Goal: Transaction & Acquisition: Purchase product/service

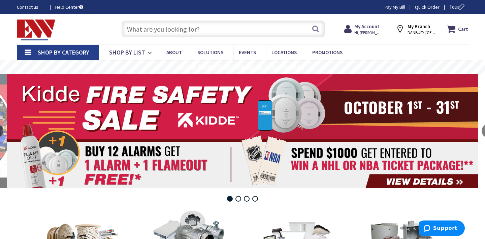
click at [171, 32] on input "text" at bounding box center [224, 29] width 204 height 17
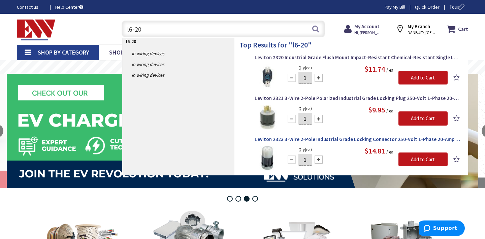
type input "l6-20"
click at [289, 139] on span "Leviton 2323 3-Wire 2-Pole Industrial Grade Locking Connector 250-Volt 1-Phase …" at bounding box center [358, 139] width 207 height 7
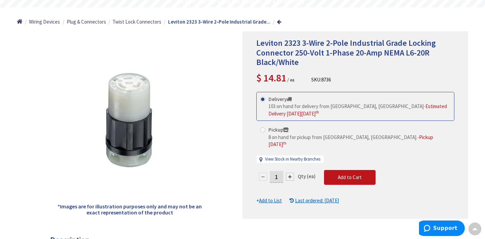
scroll to position [54, 0]
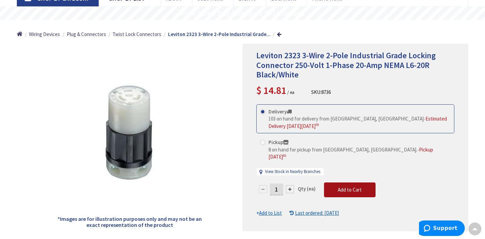
click at [353, 187] on span "Add to Cart" at bounding box center [350, 190] width 24 height 6
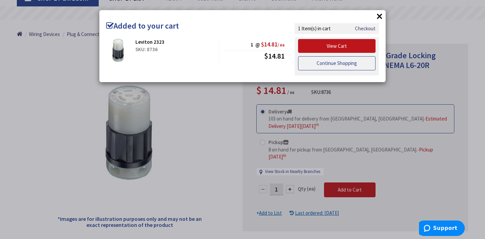
click at [350, 62] on link "Continue Shopping" at bounding box center [337, 63] width 78 height 14
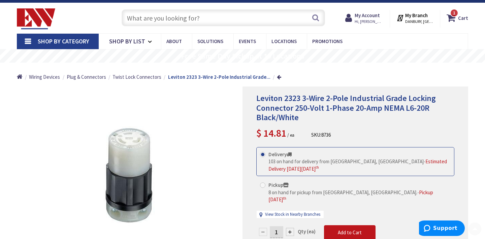
scroll to position [0, 0]
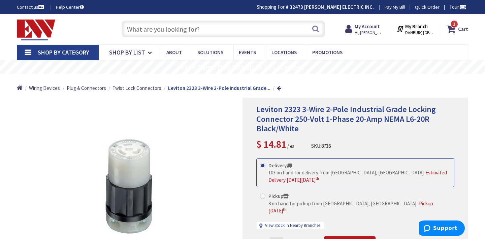
click at [246, 24] on input "text" at bounding box center [224, 29] width 204 height 17
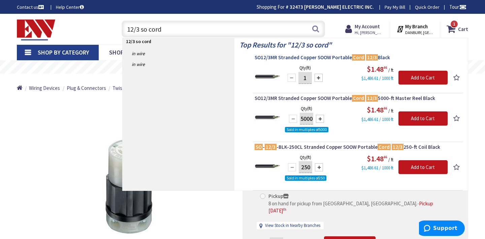
type input "12/3 so cord"
click at [300, 57] on span "SO12/3MR Stranded Copper SOOW Portable Cord 12/3 Black" at bounding box center [358, 57] width 207 height 7
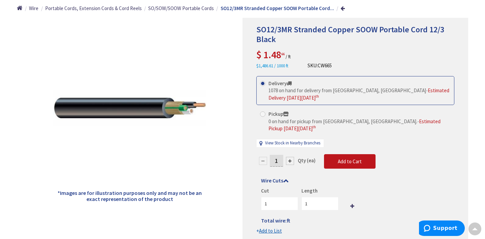
scroll to position [81, 0]
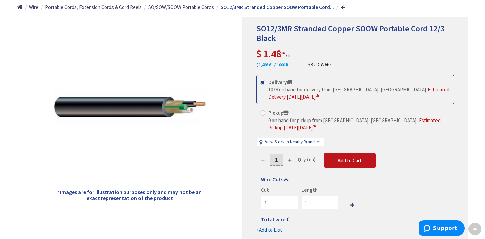
click at [278, 154] on input "1" at bounding box center [276, 160] width 13 height 12
type input "15"
click at [300, 163] on form "This product is Discontinued Delivery 1078 on hand for delivery from Middletown…" at bounding box center [356, 154] width 198 height 159
type input "15"
click at [341, 157] on span "Add to Cart" at bounding box center [350, 160] width 24 height 6
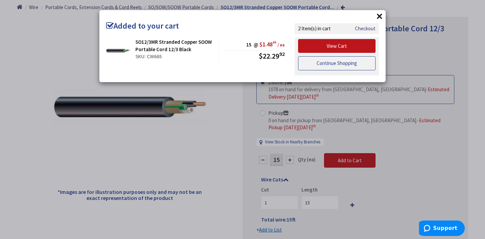
click at [354, 65] on link "Continue Shopping" at bounding box center [337, 63] width 78 height 14
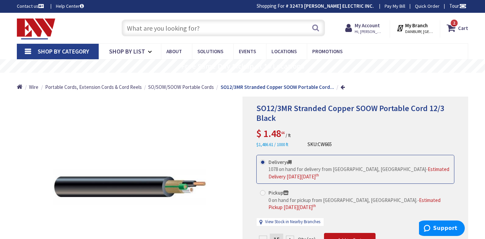
scroll to position [0, 0]
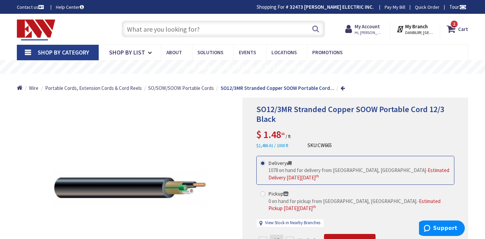
click at [285, 34] on input "text" at bounding box center [224, 29] width 204 height 17
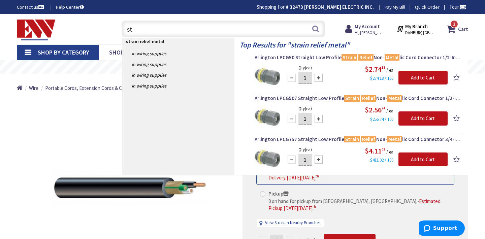
type input "s"
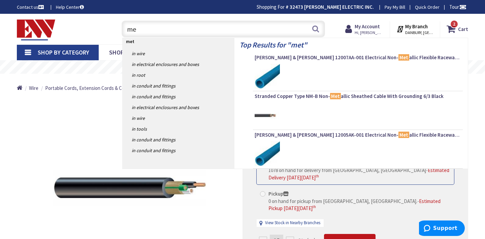
type input "m"
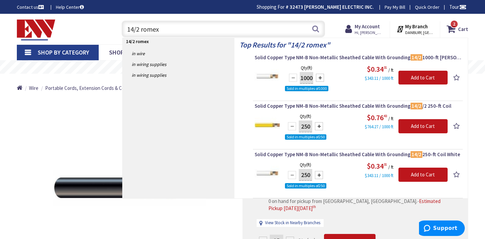
type input "14/2 romex"
click at [320, 173] on div at bounding box center [319, 175] width 8 height 8
type input "500"
click at [414, 172] on input "Add to Cart" at bounding box center [423, 175] width 49 height 14
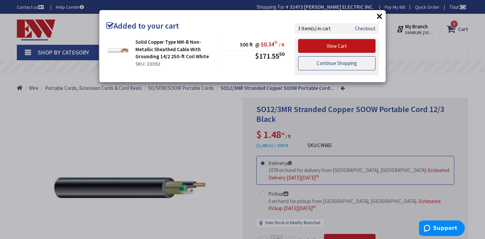
click at [348, 65] on link "Continue Shopping" at bounding box center [337, 63] width 78 height 14
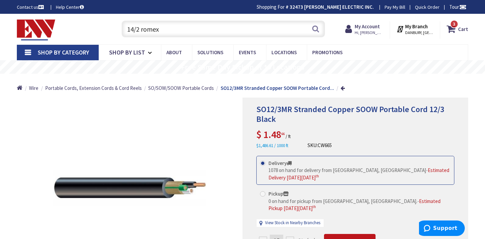
click at [134, 30] on input "14/2 romex" at bounding box center [224, 29] width 204 height 17
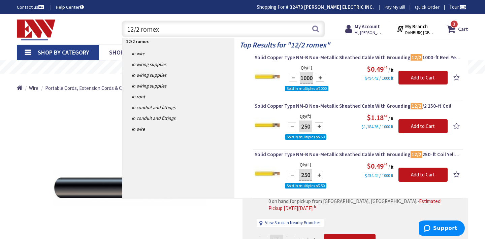
type input "12/2 romex"
click at [320, 175] on div at bounding box center [319, 175] width 8 height 8
type input "750"
click at [424, 174] on input "Add to Cart" at bounding box center [423, 175] width 49 height 14
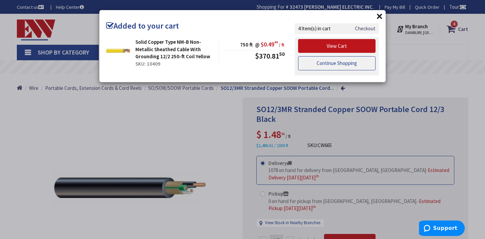
click at [359, 65] on link "Continue Shopping" at bounding box center [337, 63] width 78 height 14
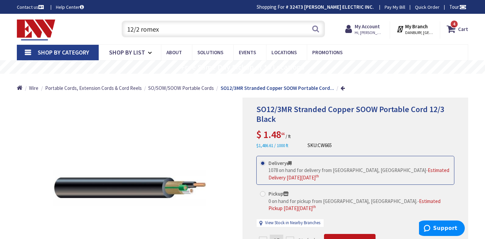
click at [160, 31] on input "12/2 romex" at bounding box center [224, 29] width 204 height 17
type input "1"
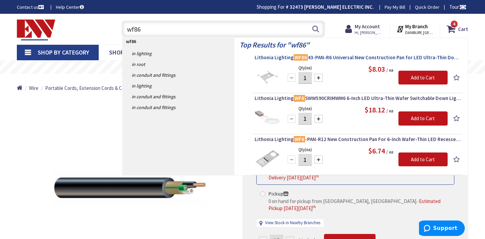
type input "wf86"
click at [304, 58] on mark "WF86" at bounding box center [301, 57] width 14 height 8
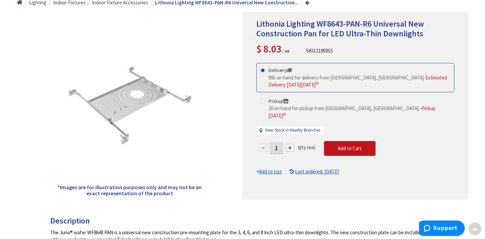
scroll to position [94, 0]
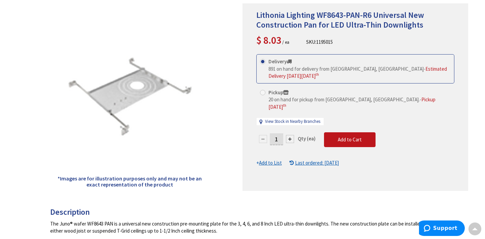
click at [281, 134] on input "1" at bounding box center [276, 140] width 13 height 12
type input "12"
click at [339, 134] on form "This product is Discontinued Delivery 891 on hand for delivery from Middletown,…" at bounding box center [356, 110] width 198 height 113
click at [339, 137] on span "Add to Cart" at bounding box center [350, 140] width 24 height 6
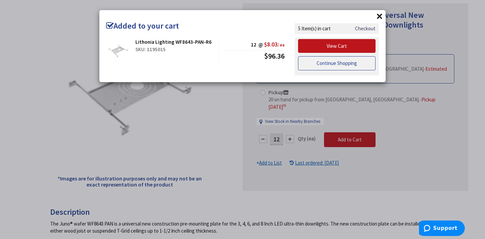
click at [335, 63] on link "Continue Shopping" at bounding box center [337, 63] width 78 height 14
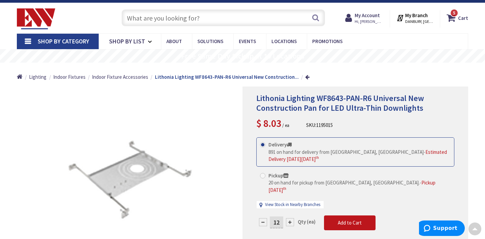
scroll to position [0, 0]
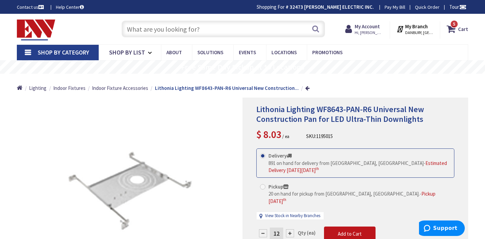
click at [63, 46] on link "Shop By Category" at bounding box center [58, 53] width 82 height 16
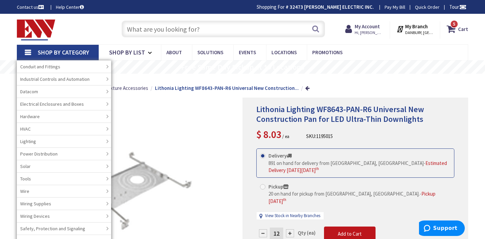
click at [183, 31] on input "text" at bounding box center [224, 29] width 204 height 17
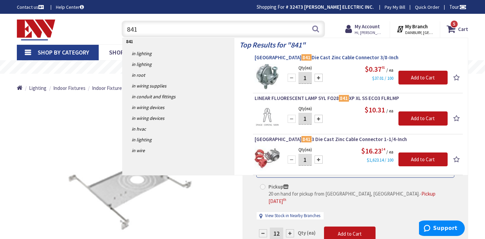
type input "841"
click at [292, 58] on span "Arlington 841 Die Cast Zinc Cable Connector 3/8-Inch" at bounding box center [358, 57] width 207 height 7
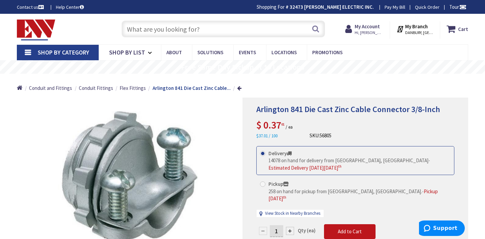
click at [61, 52] on span "Shop By Category" at bounding box center [64, 53] width 52 height 8
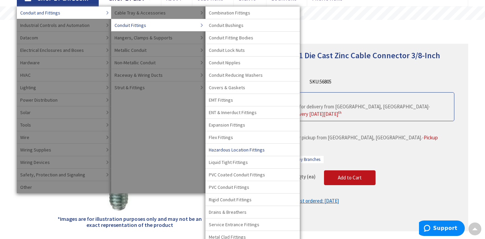
scroll to position [67, 0]
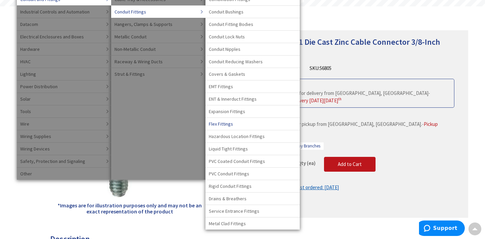
click at [233, 122] on link "Flex Fittings" at bounding box center [253, 124] width 94 height 12
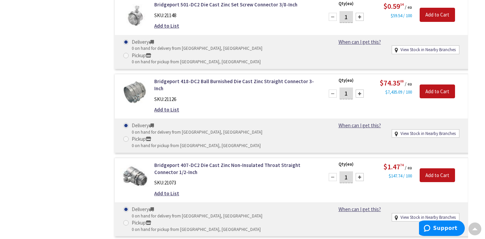
scroll to position [5556, 0]
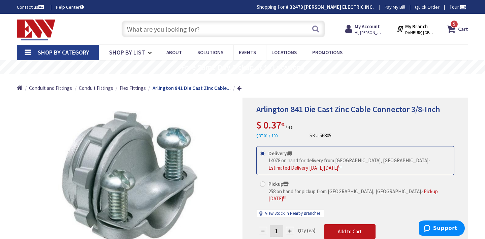
click at [65, 51] on span "Shop By Category" at bounding box center [64, 53] width 52 height 8
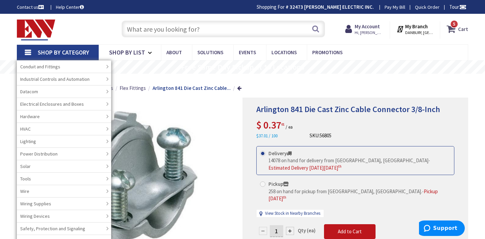
click at [456, 29] on icon at bounding box center [452, 29] width 11 height 12
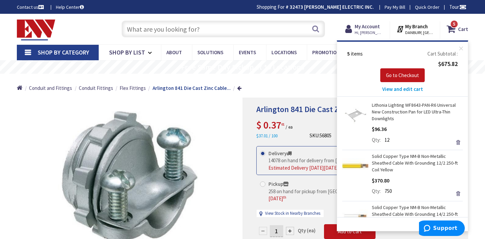
click at [403, 84] on div "5 items Cart Subtotal $675.82 Go to Checkout View and edit cart" at bounding box center [402, 71] width 117 height 43
click at [403, 78] on span "Go to Checkout" at bounding box center [402, 75] width 33 height 6
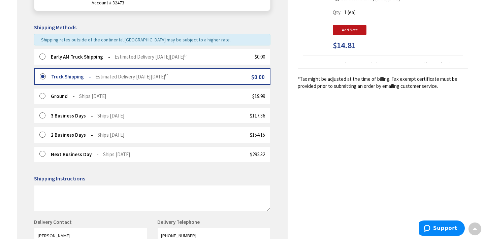
scroll to position [148, 0]
click at [43, 55] on label at bounding box center [44, 56] width 10 height 7
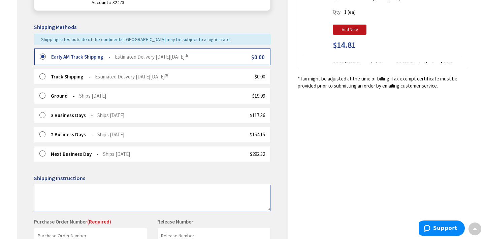
click at [50, 189] on textarea at bounding box center [152, 198] width 237 height 26
type textarea "leave material by garage"
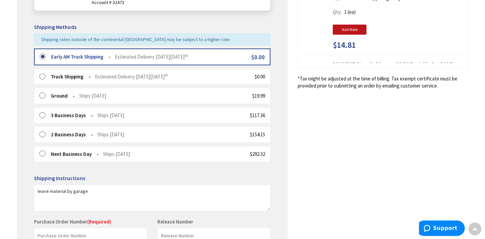
click at [264, 177] on h5 "Shipping Instructions" at bounding box center [152, 179] width 237 height 6
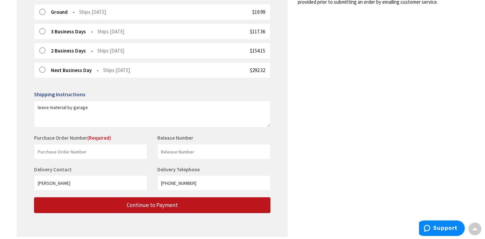
scroll to position [259, 0]
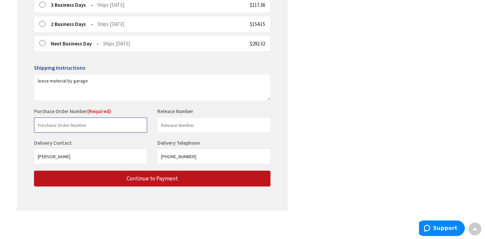
click at [88, 123] on input "text" at bounding box center [90, 125] width 113 height 15
type input "stock"
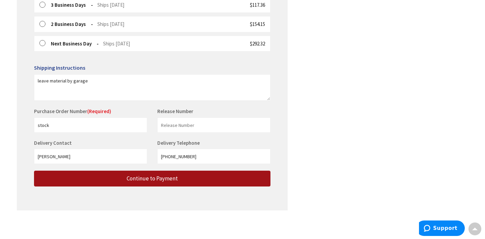
click at [112, 185] on button "Continue to Payment" at bounding box center [152, 179] width 237 height 16
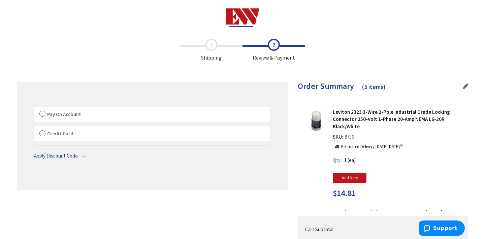
click at [41, 114] on label "Pay On Account" at bounding box center [152, 115] width 236 height 16
click at [43, 114] on label "Pay On Account" at bounding box center [152, 115] width 236 height 16
click at [34, 108] on input "Pay On Account" at bounding box center [34, 108] width 0 height 0
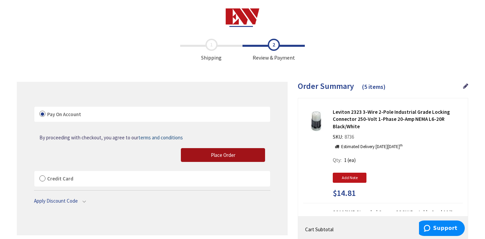
click at [195, 155] on button "Place Order" at bounding box center [223, 155] width 84 height 14
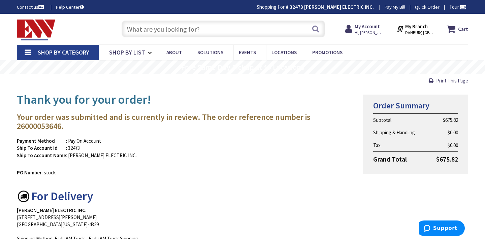
click at [140, 28] on input "text" at bounding box center [224, 29] width 204 height 17
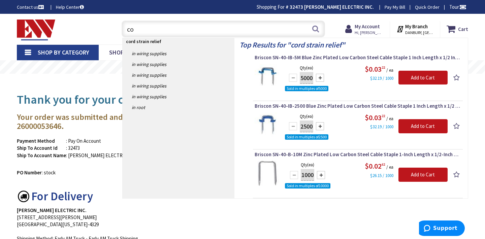
type input "c"
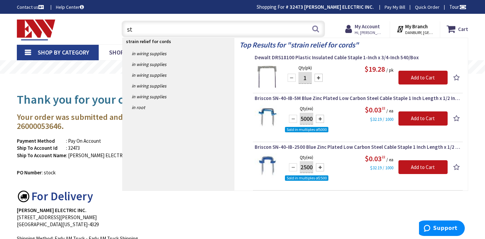
type input "s"
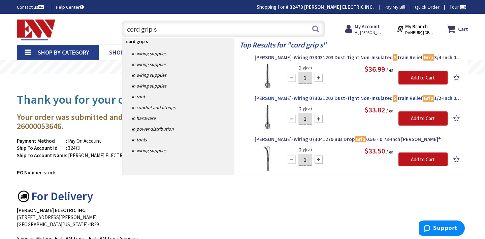
type input "cord grip s"
click at [291, 99] on span "Hubbell-Wiring 073031202 Dust-Tight Non-Insulated S train Relief Grip 1/2-Inch …" at bounding box center [358, 98] width 207 height 7
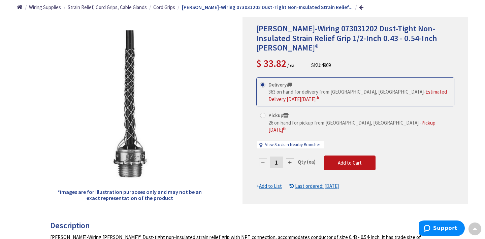
scroll to position [94, 0]
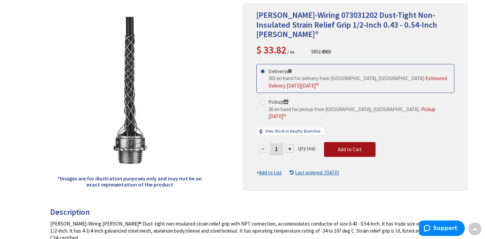
click at [348, 146] on span "Add to Cart" at bounding box center [350, 149] width 24 height 6
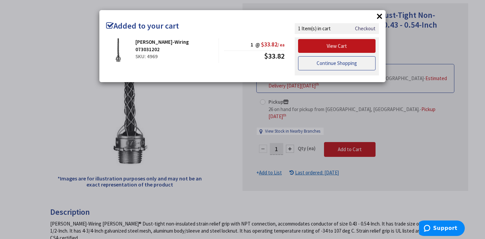
click at [332, 61] on link "Continue Shopping" at bounding box center [337, 63] width 78 height 14
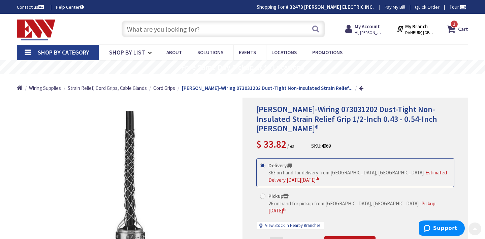
scroll to position [0, 0]
click at [249, 25] on input "text" at bounding box center [224, 29] width 204 height 17
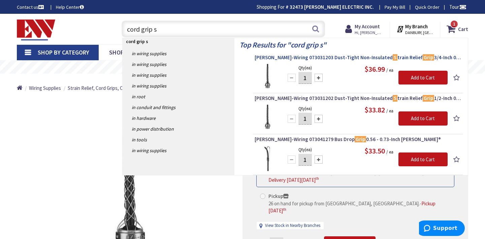
type input "cord grip s"
click at [332, 57] on span "[PERSON_NAME]-Wiring 073031203 Dust-Tight Non-Insulated S train Relief Grip 3/4…" at bounding box center [358, 57] width 207 height 7
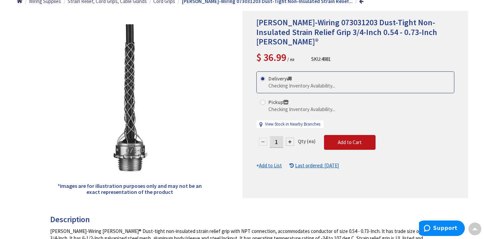
scroll to position [94, 0]
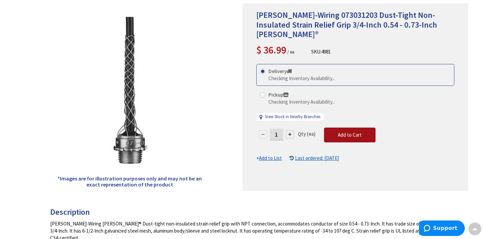
click at [359, 132] on span "Add to Cart" at bounding box center [350, 135] width 24 height 6
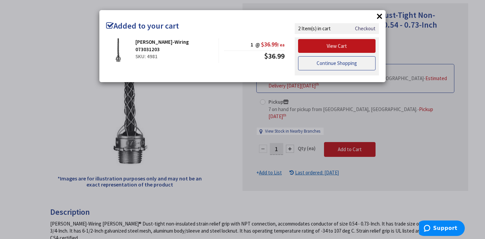
click at [351, 64] on link "Continue Shopping" at bounding box center [337, 63] width 78 height 14
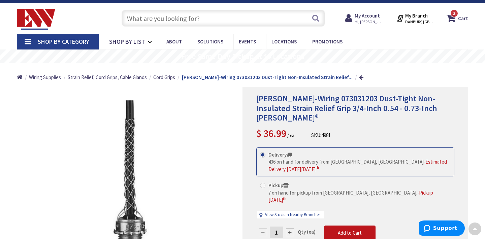
scroll to position [0, 0]
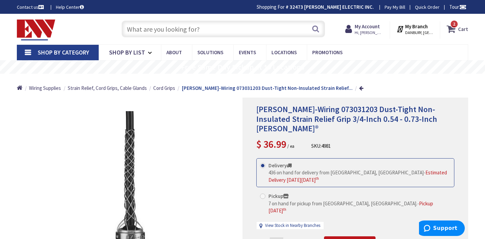
click at [457, 24] on span "2 2 items" at bounding box center [454, 24] width 8 height 8
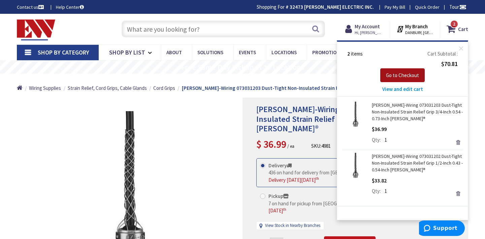
click at [406, 75] on span "Go to Checkout" at bounding box center [402, 75] width 33 height 6
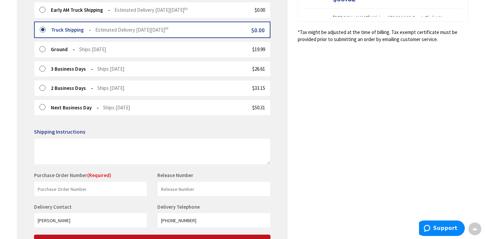
scroll to position [202, 0]
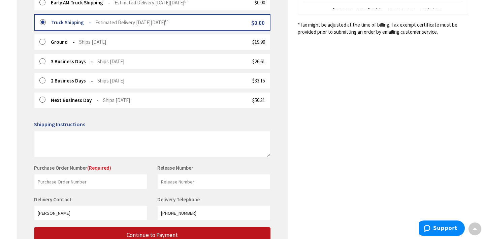
click at [45, 1] on label at bounding box center [44, 2] width 10 height 7
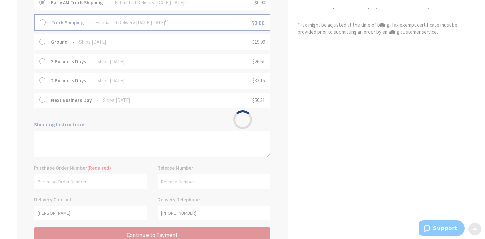
scroll to position [203, 0]
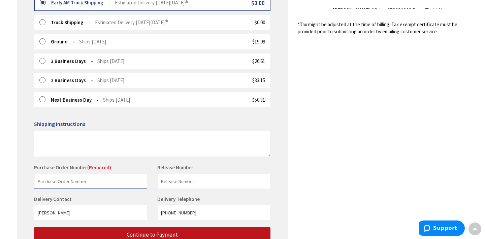
click at [59, 178] on input "text" at bounding box center [90, 181] width 113 height 15
type input "stock"
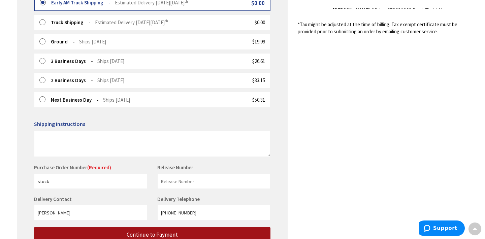
click at [81, 232] on button "Continue to Payment" at bounding box center [152, 235] width 237 height 16
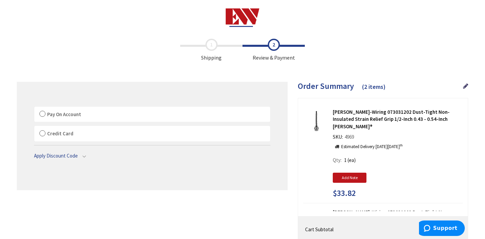
click at [43, 115] on label "Pay On Account" at bounding box center [152, 115] width 236 height 16
click at [34, 108] on input "Pay On Account" at bounding box center [34, 108] width 0 height 0
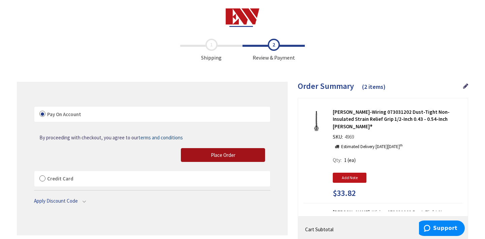
click at [224, 157] on span "Place Order" at bounding box center [223, 155] width 25 height 6
